Goal: Task Accomplishment & Management: Use online tool/utility

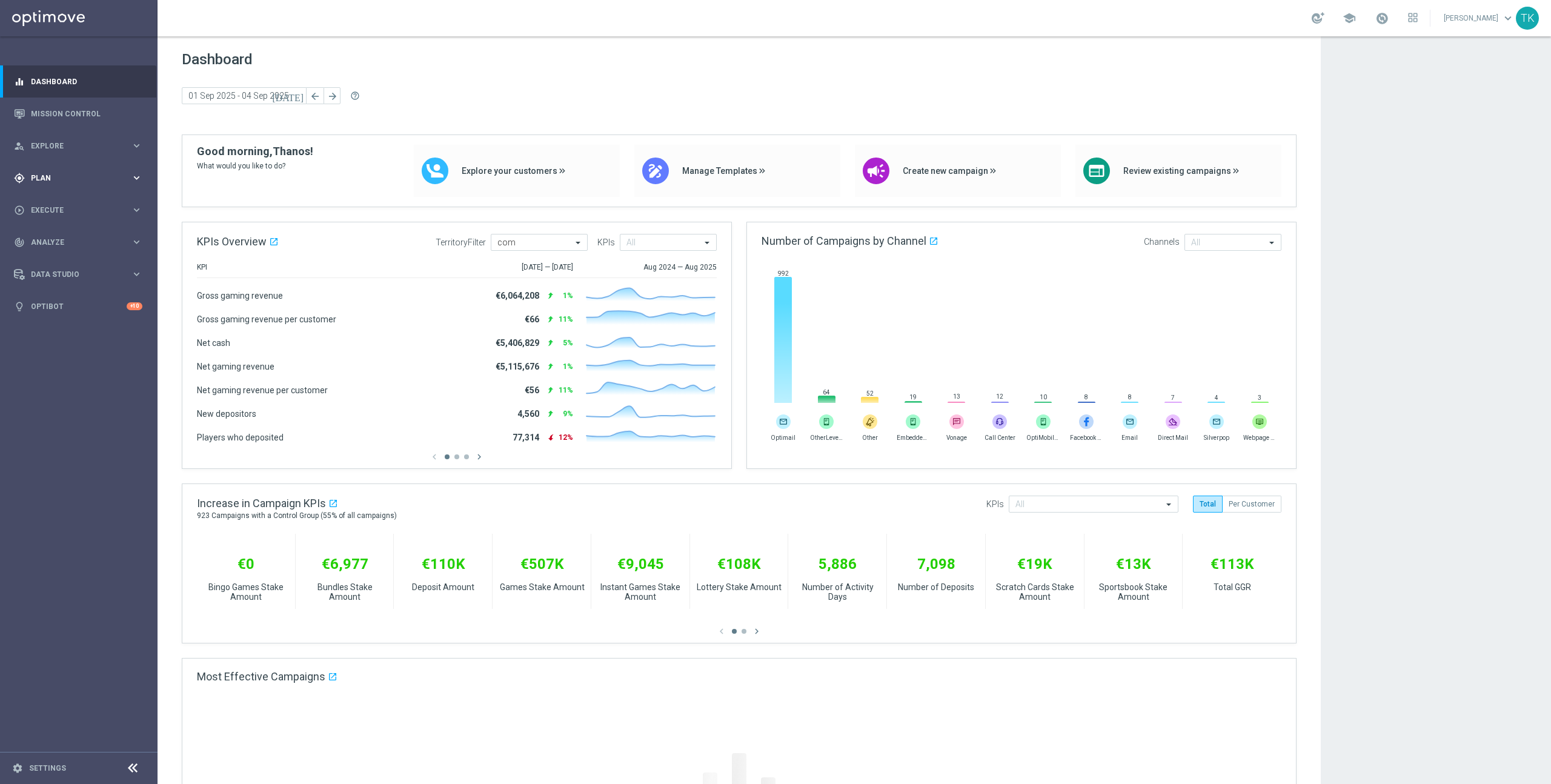
click at [131, 178] on icon "keyboard_arrow_right" at bounding box center [136, 178] width 12 height 12
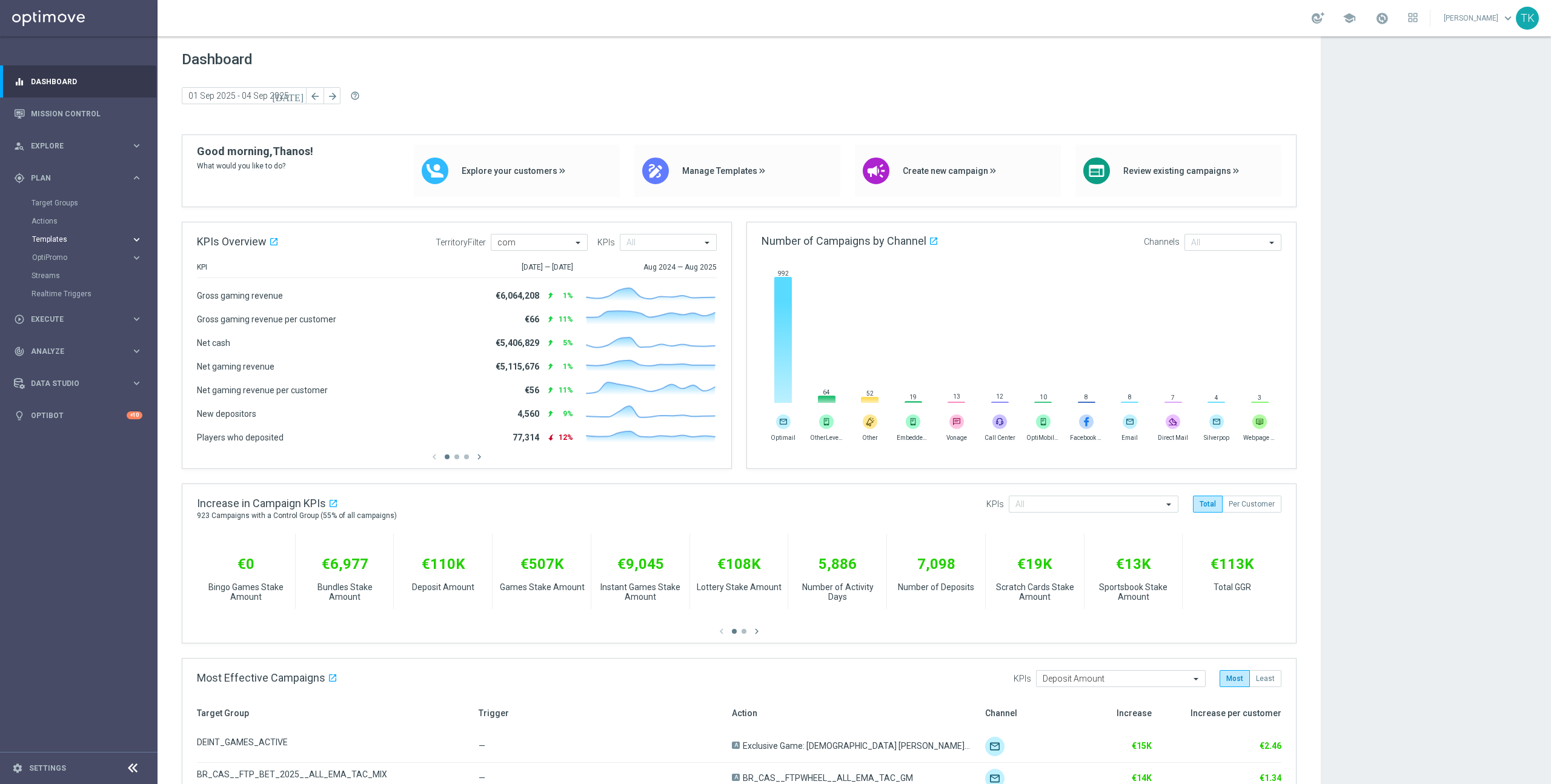
click at [87, 238] on span "Templates" at bounding box center [75, 239] width 87 height 7
click at [54, 257] on link "Optimail" at bounding box center [82, 257] width 89 height 10
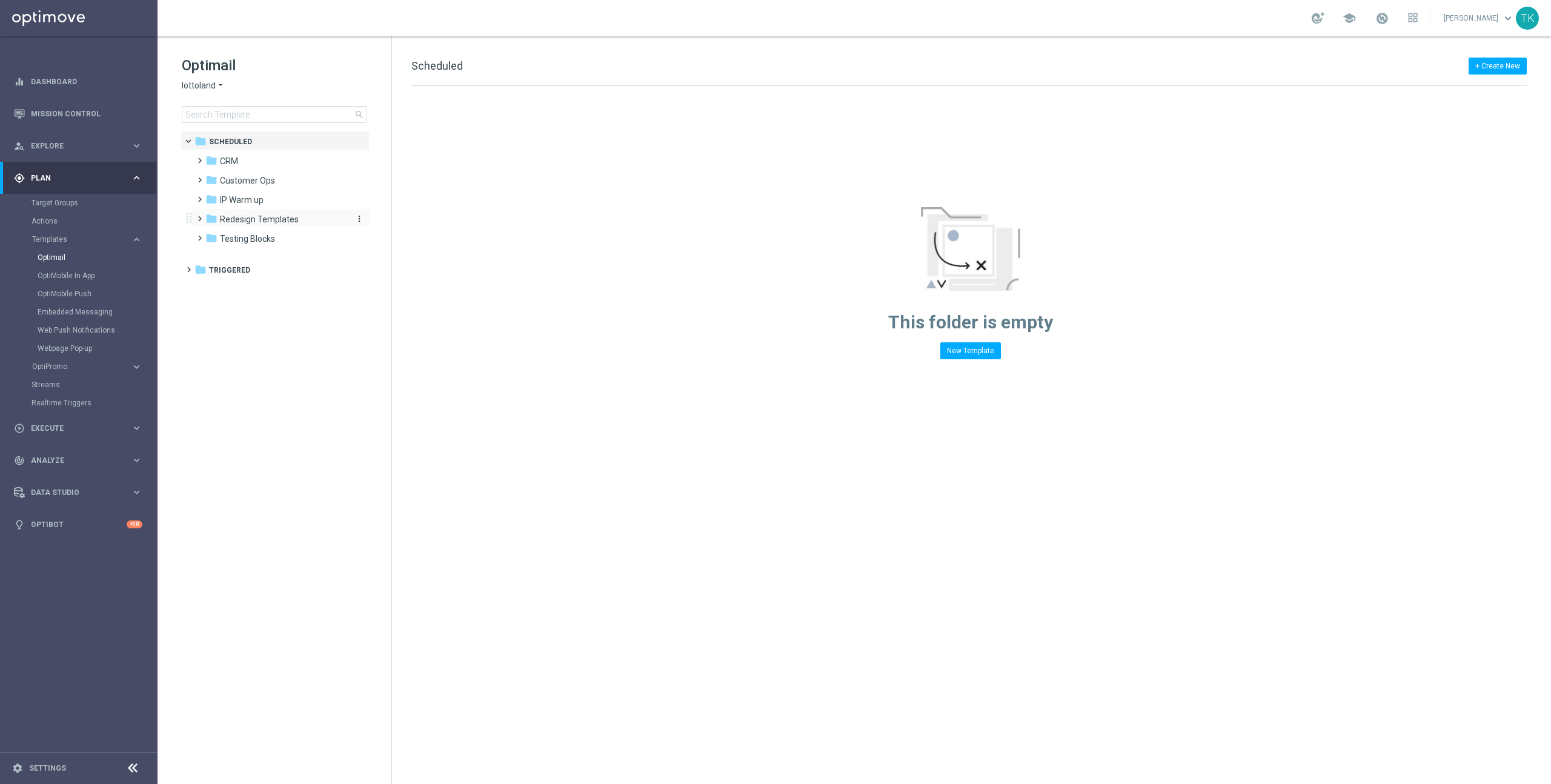
click at [252, 217] on span "Redesign Templates" at bounding box center [259, 219] width 79 height 11
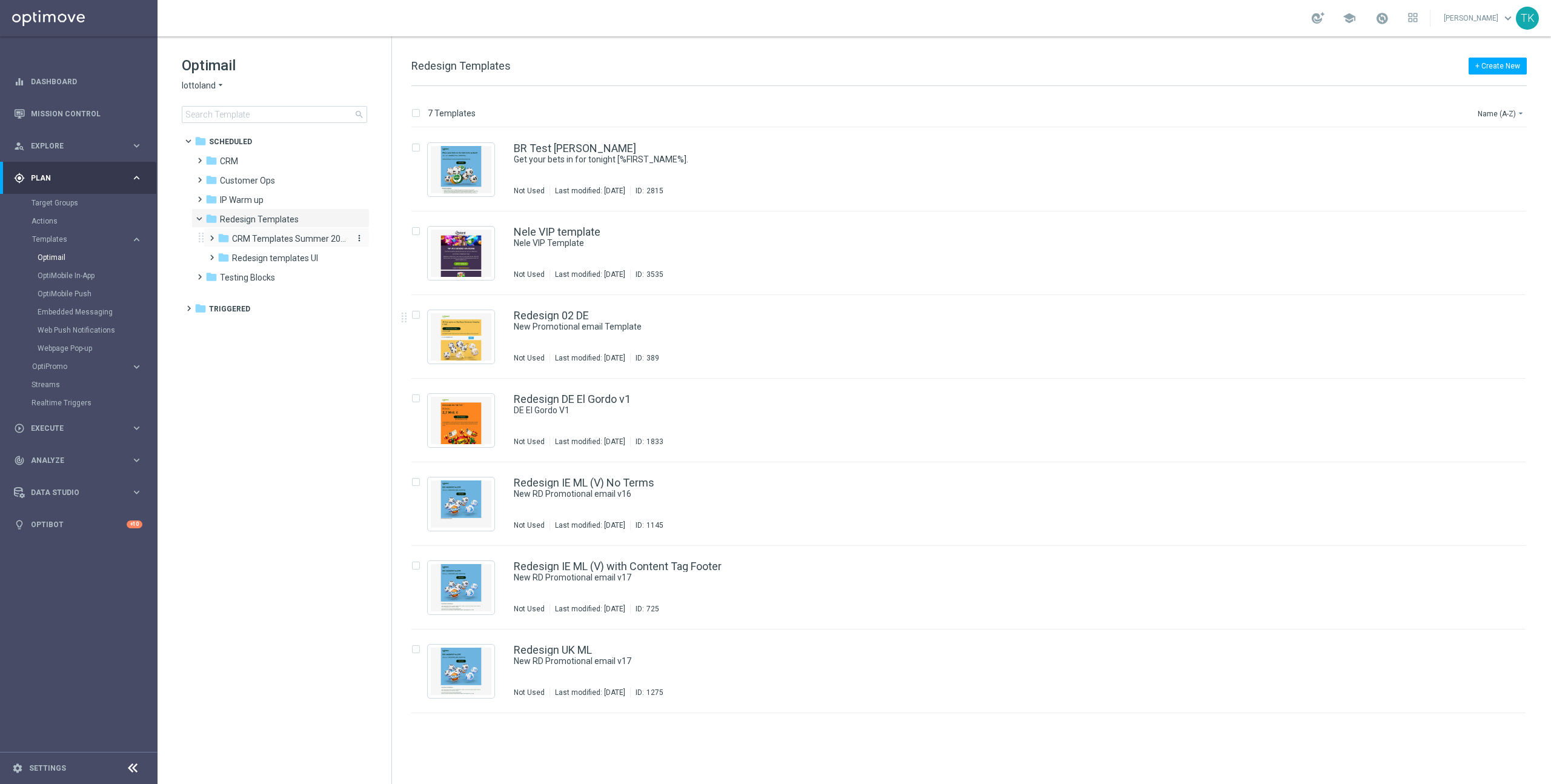
click at [239, 239] on span "CRM Templates Summer 2025" at bounding box center [289, 238] width 115 height 11
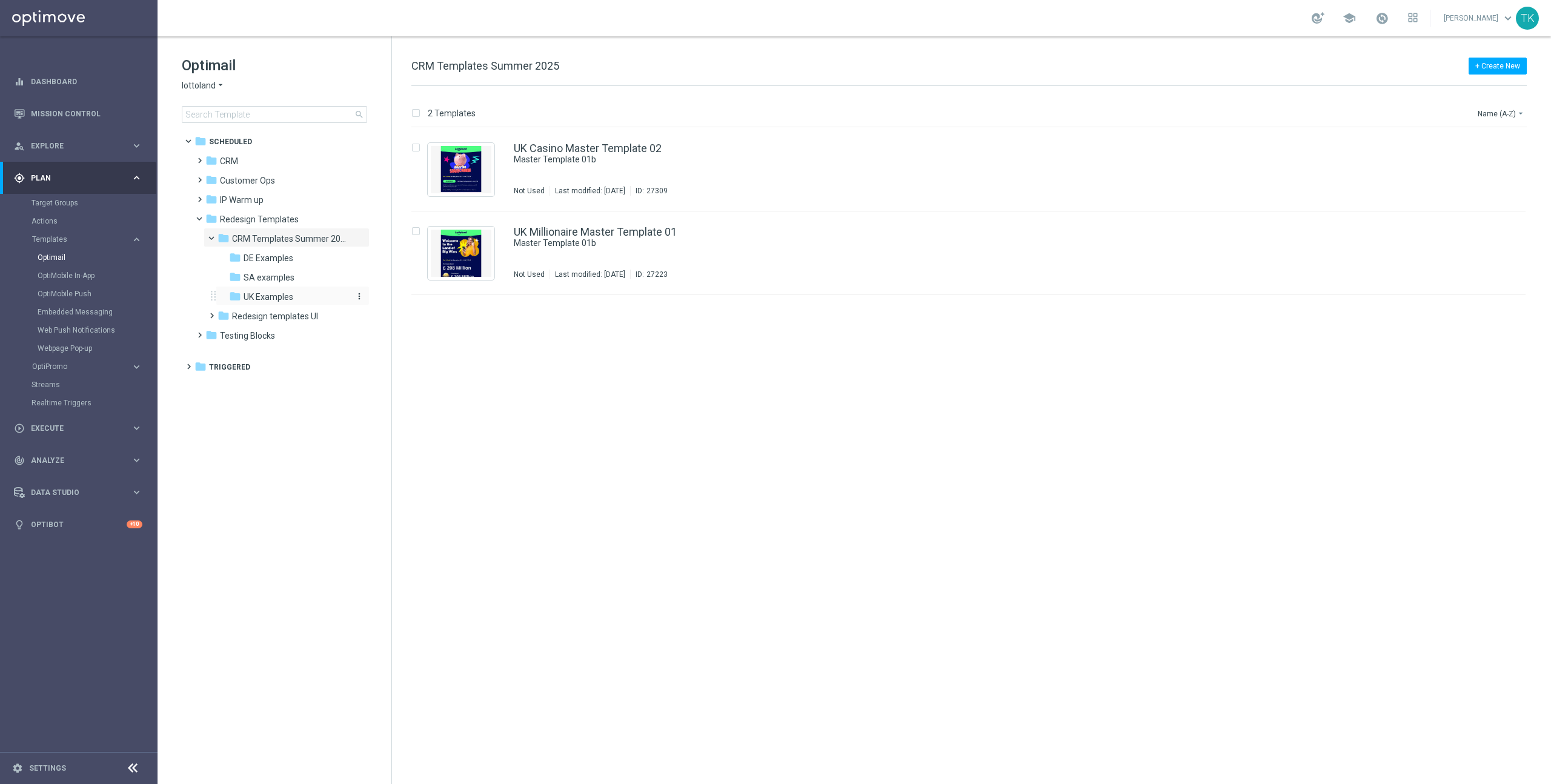
click at [269, 293] on span "UK Examples" at bounding box center [268, 296] width 50 height 11
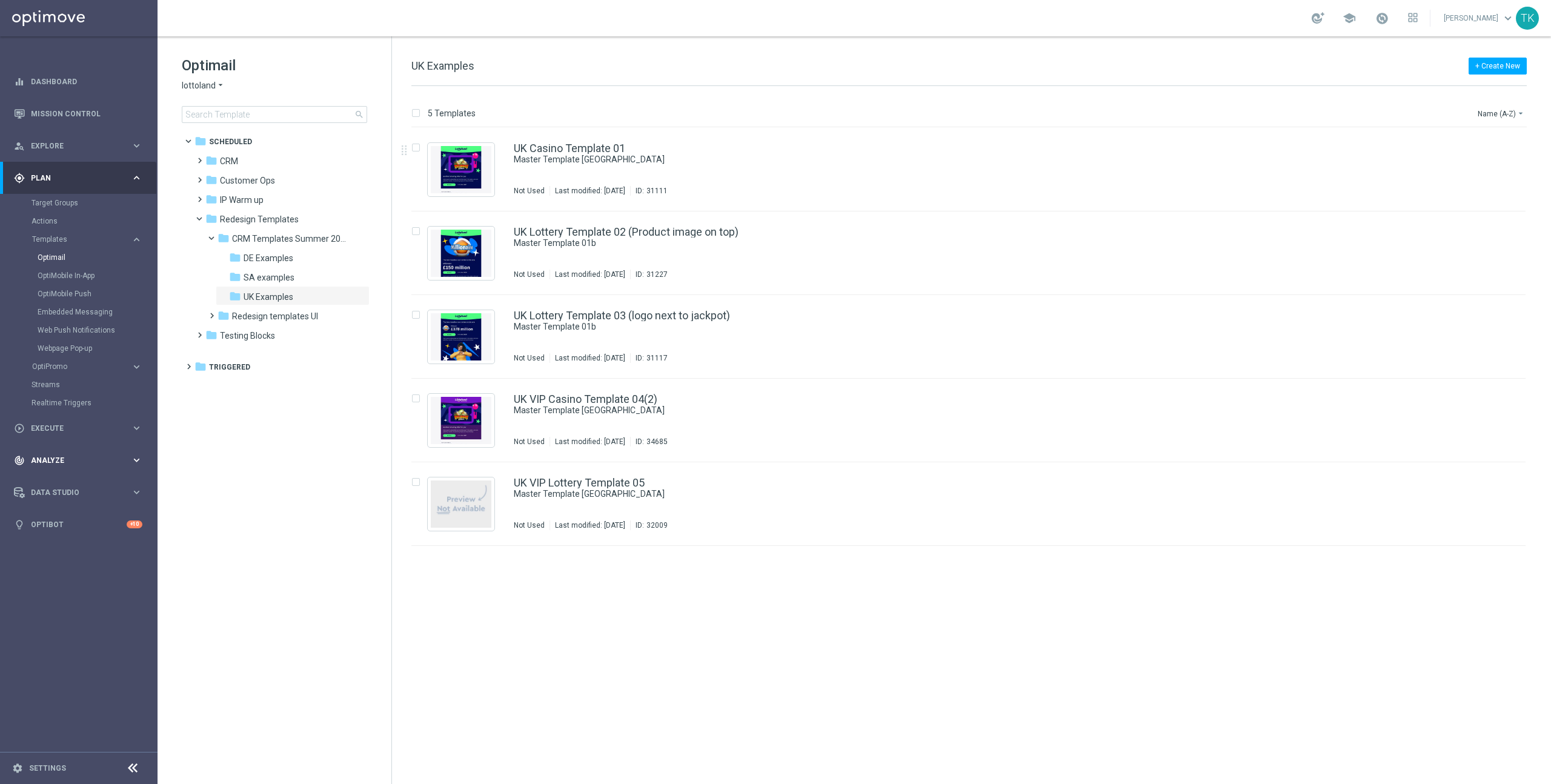
click at [138, 459] on icon "keyboard_arrow_right" at bounding box center [136, 460] width 12 height 12
click at [136, 395] on icon "keyboard_arrow_right" at bounding box center [136, 394] width 12 height 12
click at [70, 409] on link "Campaigns Deliverability" at bounding box center [82, 413] width 89 height 10
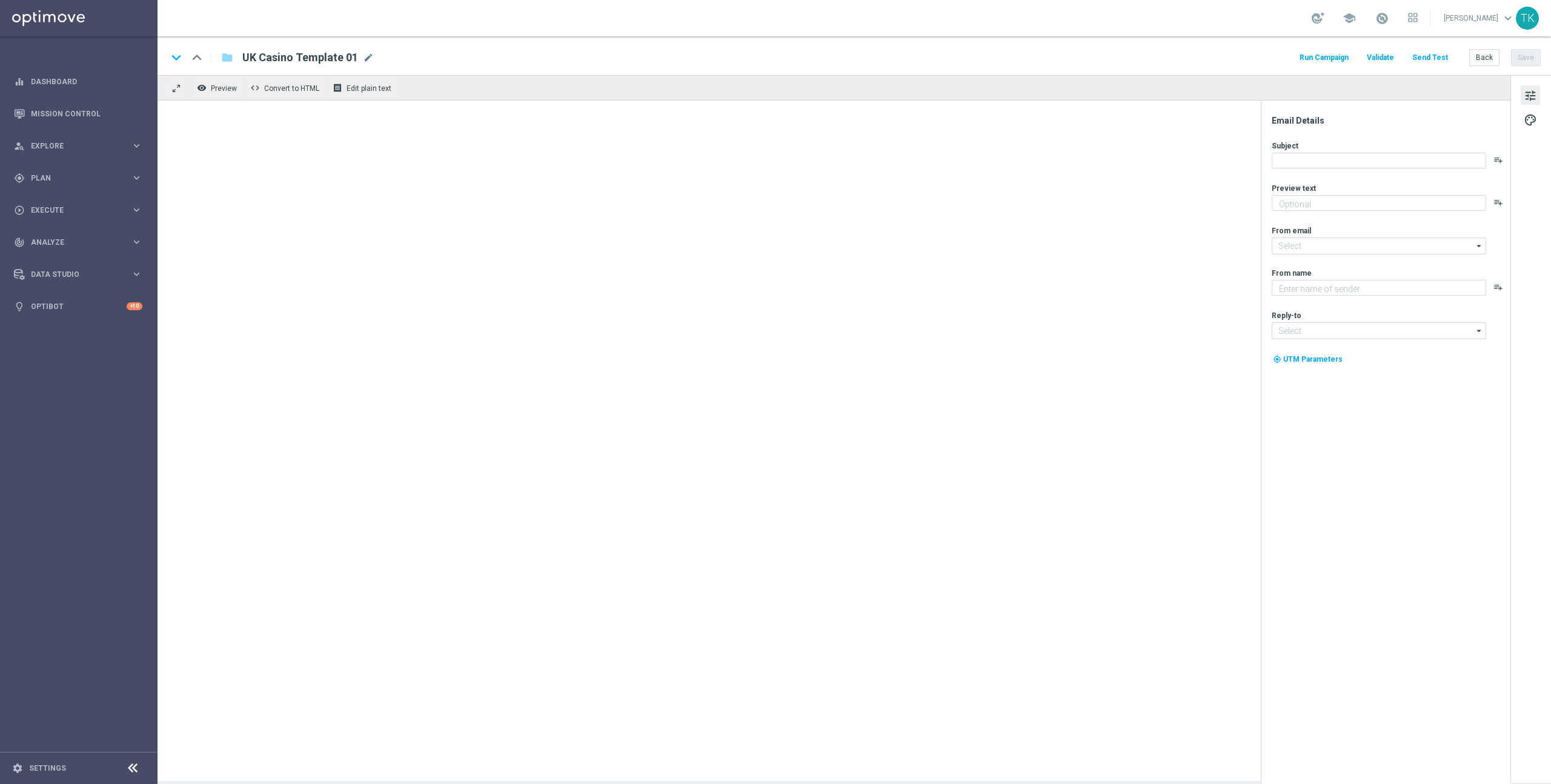
type textarea "preview text"
type input "[EMAIL_ADDRESS][DOMAIN_NAME]"
type textarea "Lottoland"
type input "[EMAIL_ADDRESS][DOMAIN_NAME]"
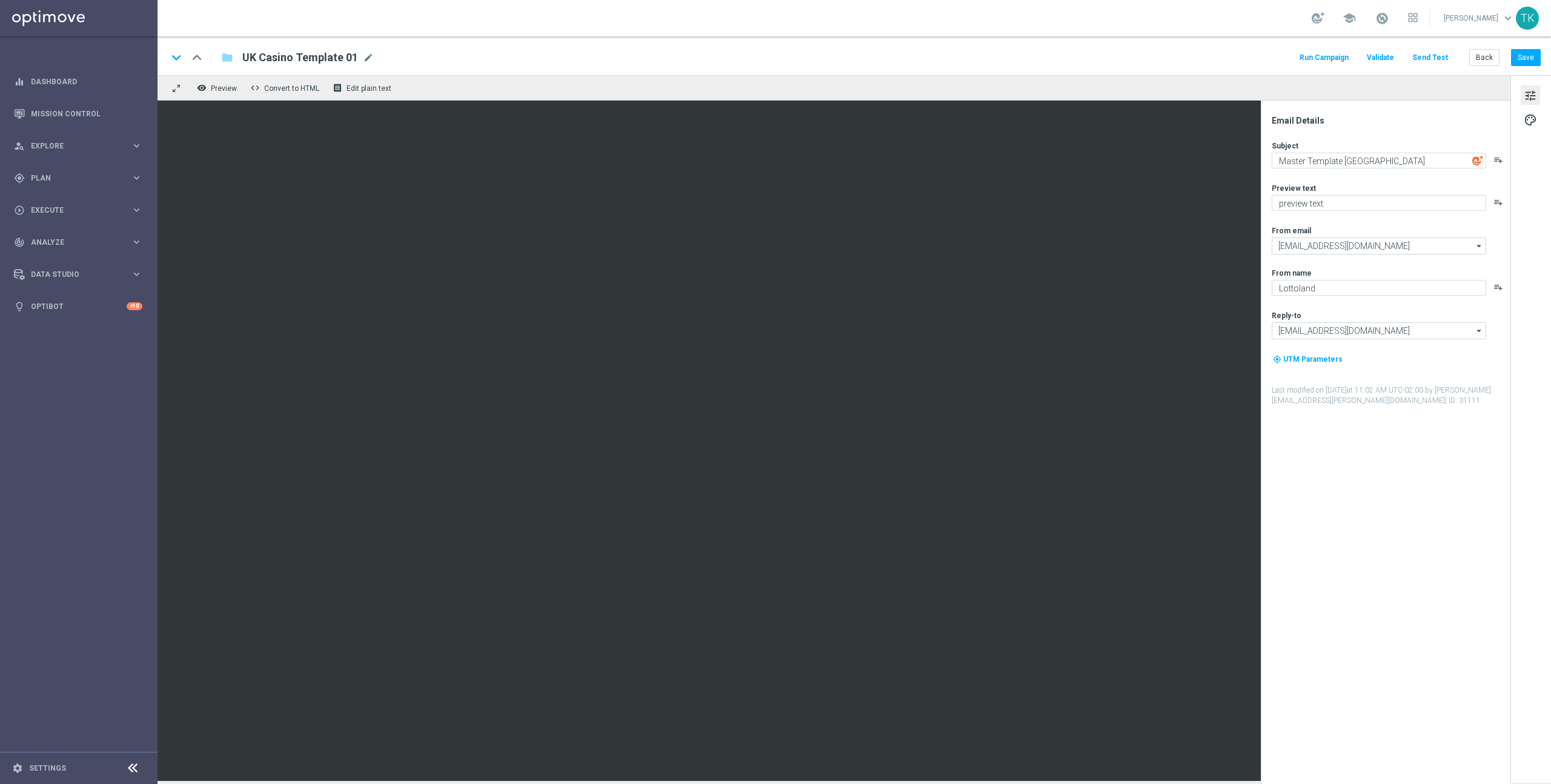
click at [1503, 286] on icon "playlist_add" at bounding box center [1498, 287] width 10 height 10
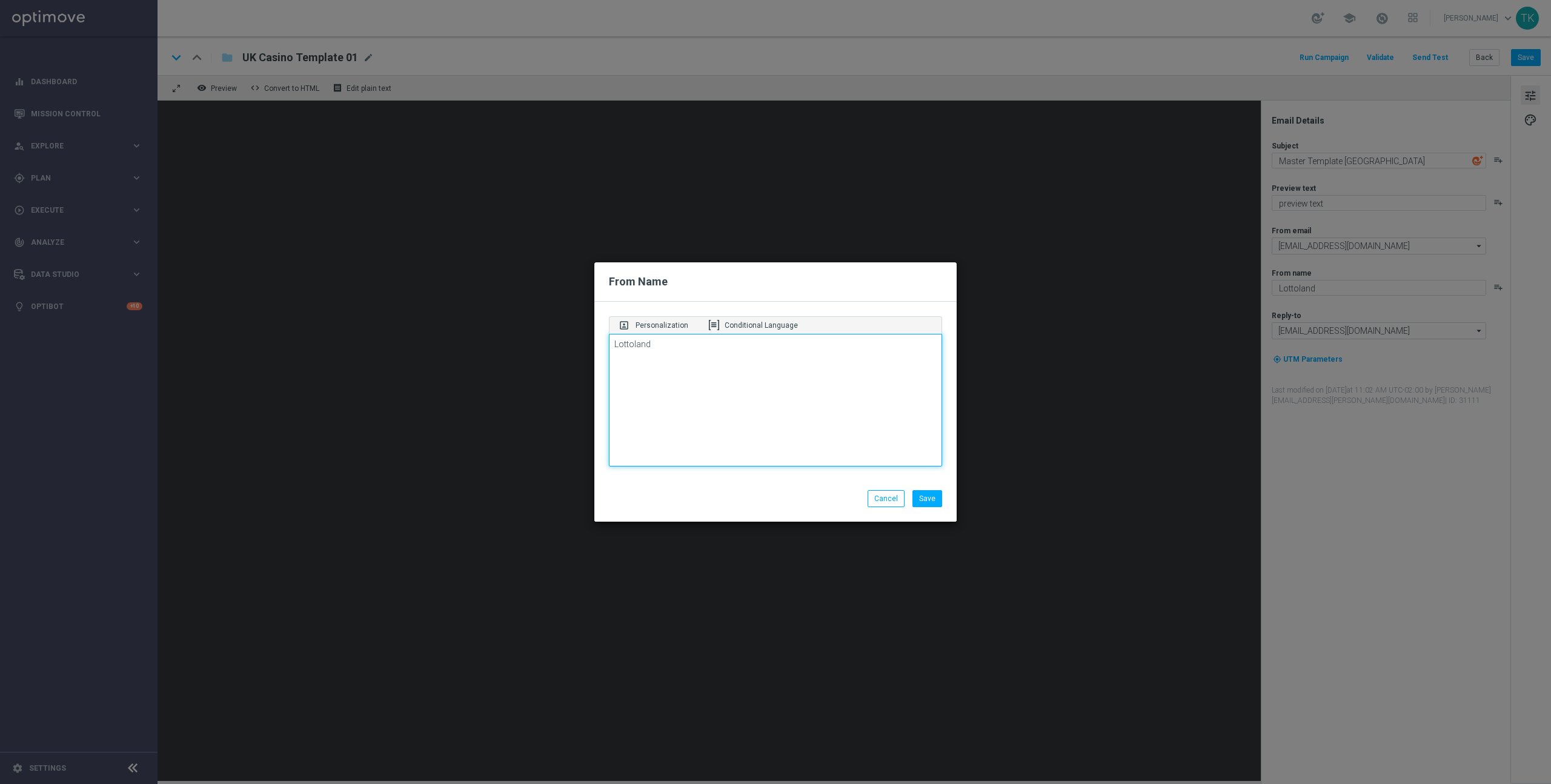
click at [656, 350] on textarea "Lottoland" at bounding box center [776, 400] width 333 height 133
click at [662, 327] on p "Personalization" at bounding box center [662, 324] width 53 height 11
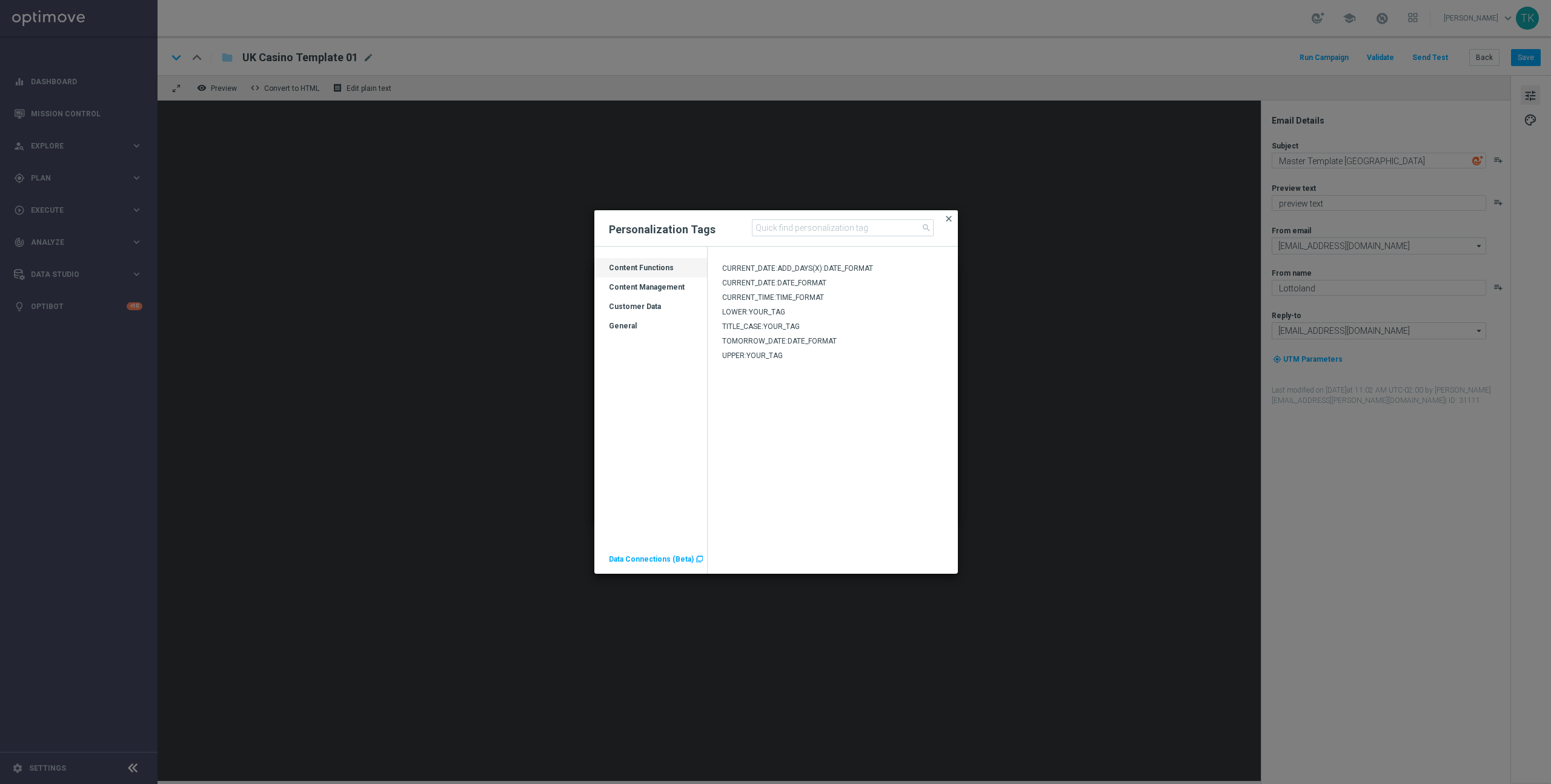
click at [951, 218] on span "close" at bounding box center [949, 219] width 10 height 10
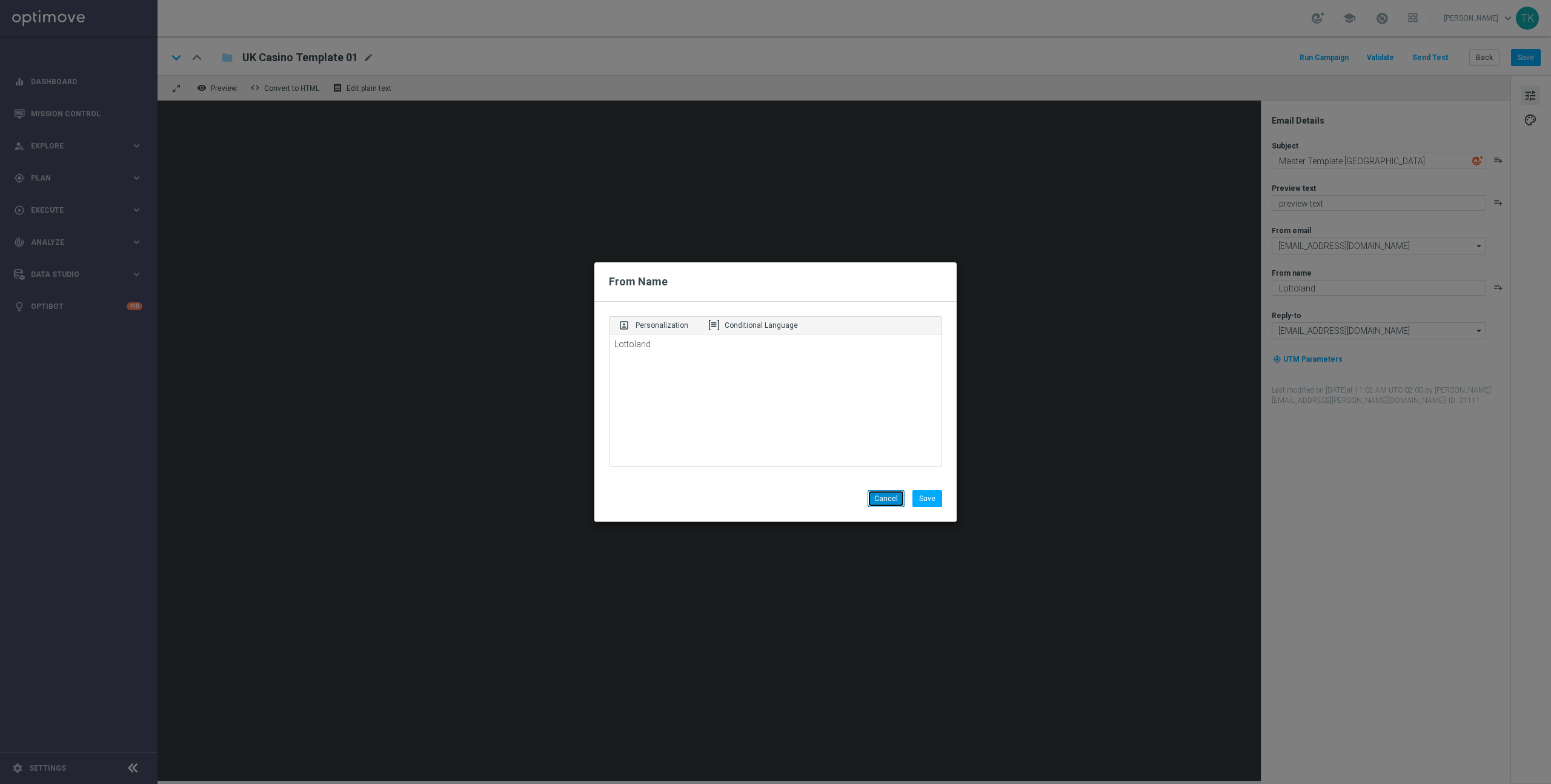
click at [884, 503] on button "Cancel" at bounding box center [887, 498] width 37 height 17
